Goal: Transaction & Acquisition: Purchase product/service

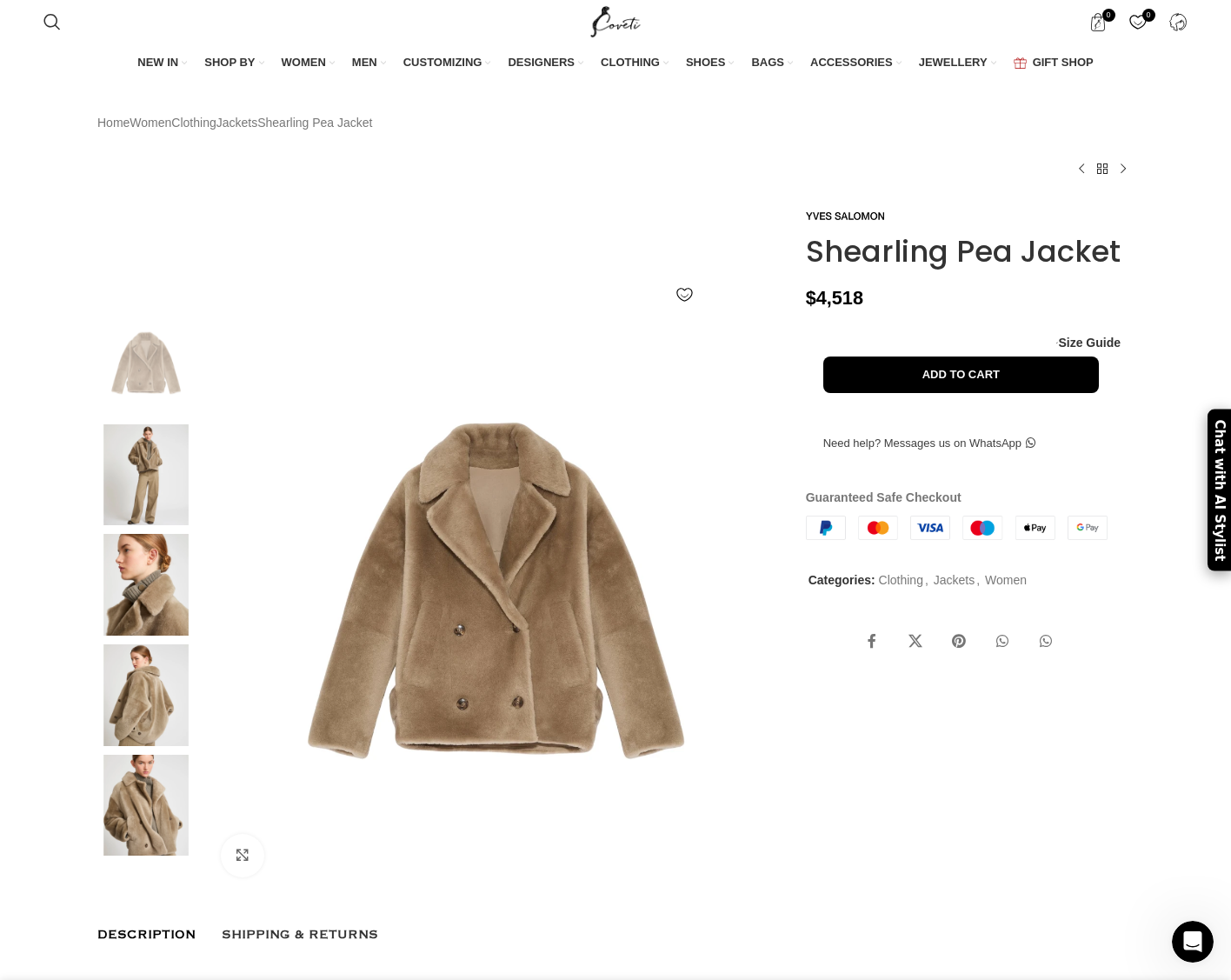
scroll to position [0, 1280]
